Goal: Complete application form: Complete application form

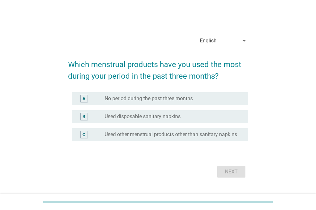
click at [247, 38] on icon "arrow_drop_down" at bounding box center [244, 41] width 8 height 8
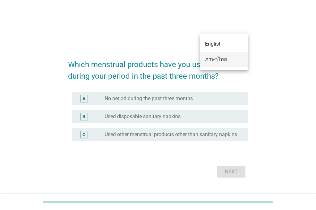
click at [240, 55] on div "ภาษาไทย" at bounding box center [224, 59] width 38 height 15
click at [240, 55] on h2 "Which menstrual products have you used the most during your period in the past …" at bounding box center [158, 67] width 180 height 30
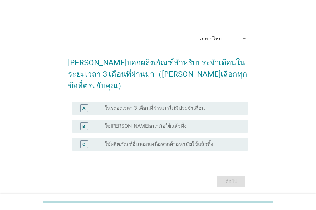
click at [189, 123] on div "radio_button_unchecked ใช[PERSON_NAME]อนามัยใช้แล้วทิ้ง" at bounding box center [171, 126] width 133 height 6
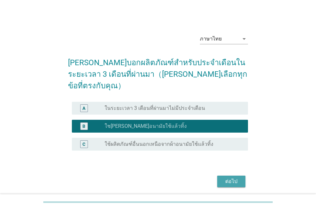
click at [224, 175] on button "ต่อไป" at bounding box center [231, 181] width 28 height 12
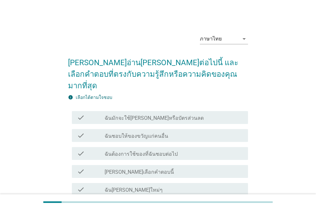
click at [193, 114] on div "check_box_outline_blank ฉันมักจะใช้[PERSON_NAME]หรือบัตรส่วนลด" at bounding box center [174, 118] width 138 height 8
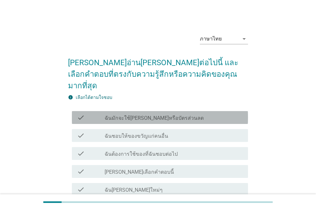
click at [193, 114] on div "check_box_outline_blank ฉันมักจะใช้[PERSON_NAME]หรือบัตรส่วนลด" at bounding box center [174, 118] width 138 height 8
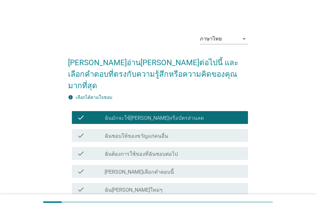
click at [209, 149] on div "check_box_outline_blank ฉันต้องการใช้ของที่ฉันชอบต่อไป" at bounding box center [174, 153] width 138 height 8
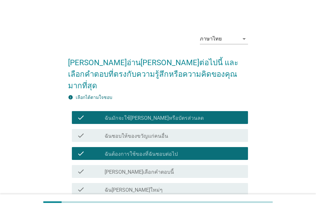
scroll to position [49, 0]
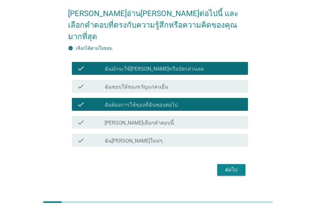
click at [220, 136] on div "check_box_outline_blank ฉัน[PERSON_NAME]ใหม่ๆ" at bounding box center [174, 140] width 138 height 8
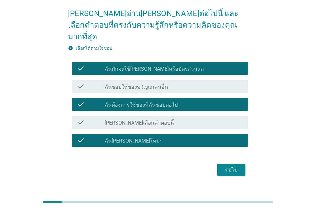
click at [227, 166] on div "ต่อไป" at bounding box center [231, 170] width 18 height 8
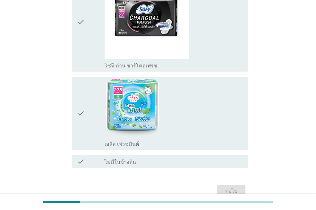
scroll to position [925, 0]
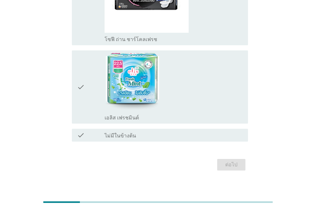
click at [174, 131] on div "check_box_outline_blank ไม่มีในข้างต้น" at bounding box center [174, 135] width 138 height 8
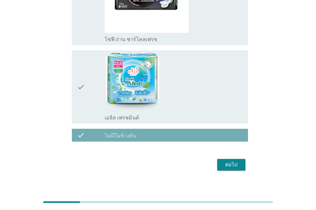
click at [174, 131] on div "check_box_outline_blank ไม่มีในข้างต้น" at bounding box center [174, 135] width 138 height 8
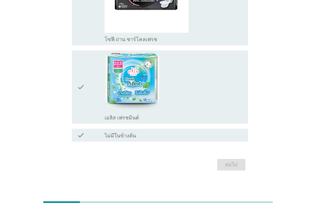
click at [193, 133] on div "check check_box_outline_blank ไม่มีในข้างต้น" at bounding box center [160, 135] width 176 height 13
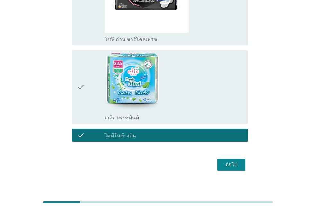
click at [232, 161] on div "ต่อไป" at bounding box center [231, 165] width 18 height 8
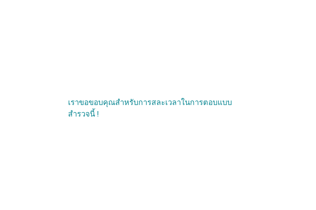
scroll to position [0, 0]
